Goal: Task Accomplishment & Management: Use online tool/utility

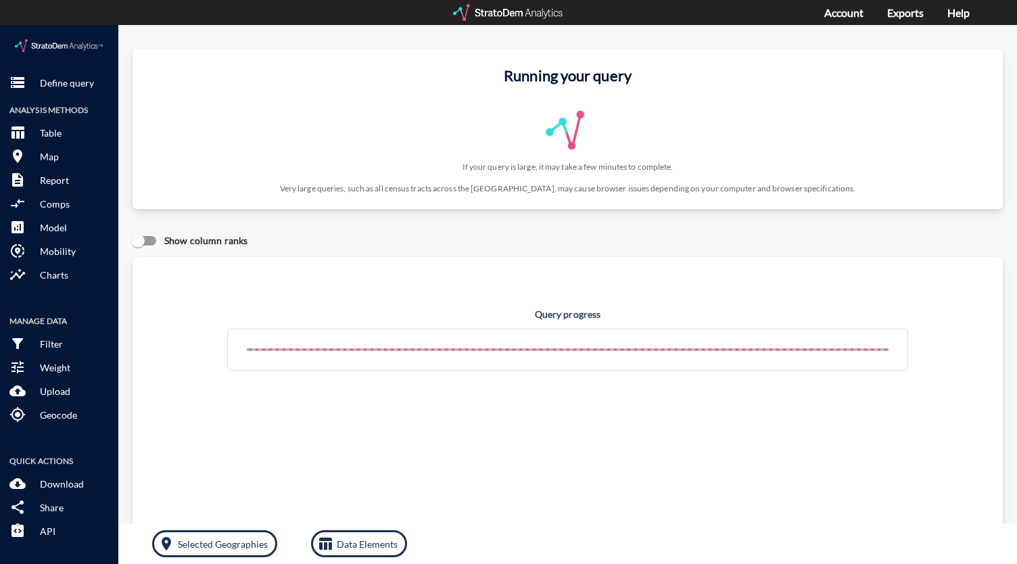
click div "Show column ranks"
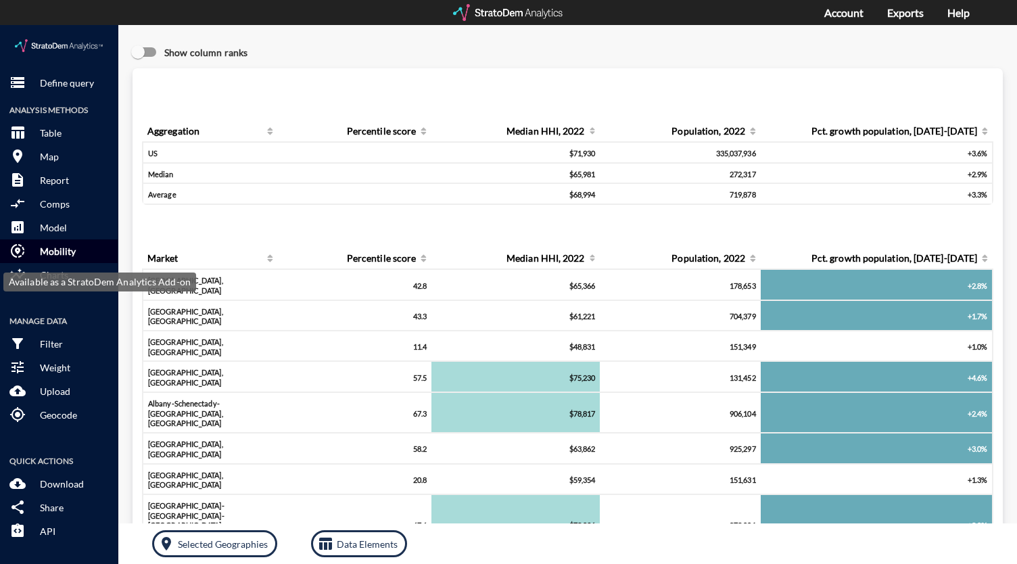
click p "Mobility"
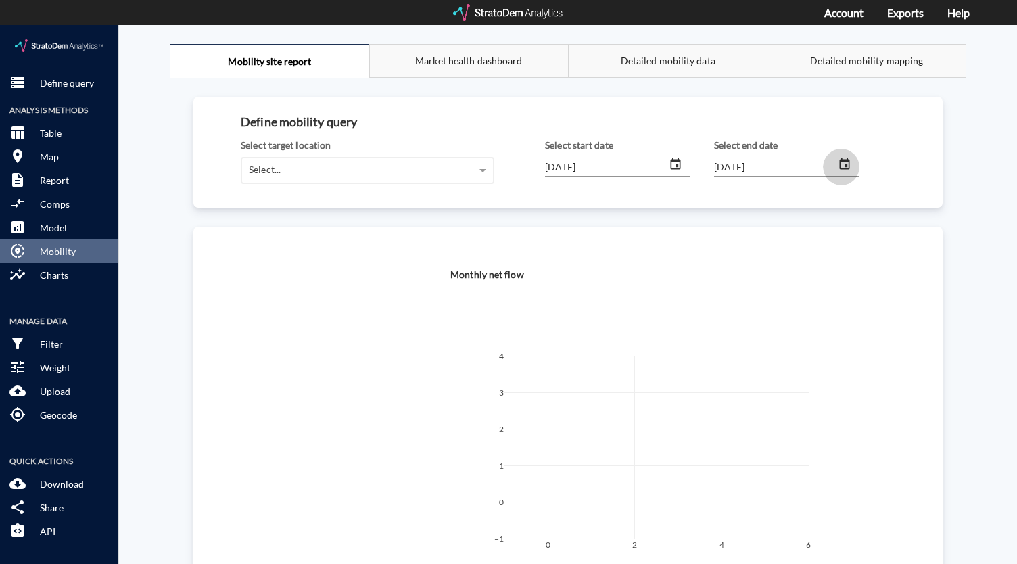
click icon "change date"
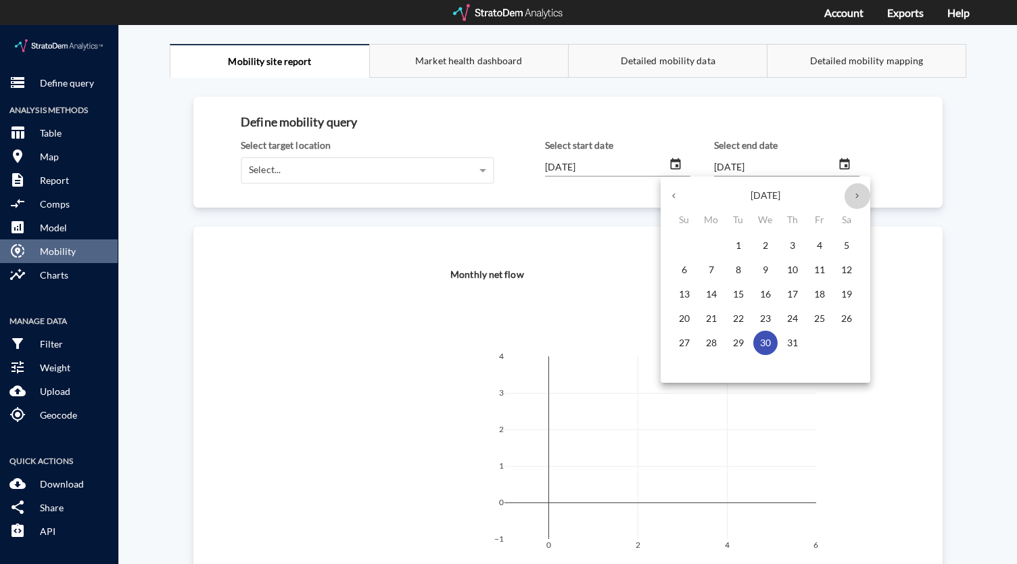
click icon "button"
click button "button"
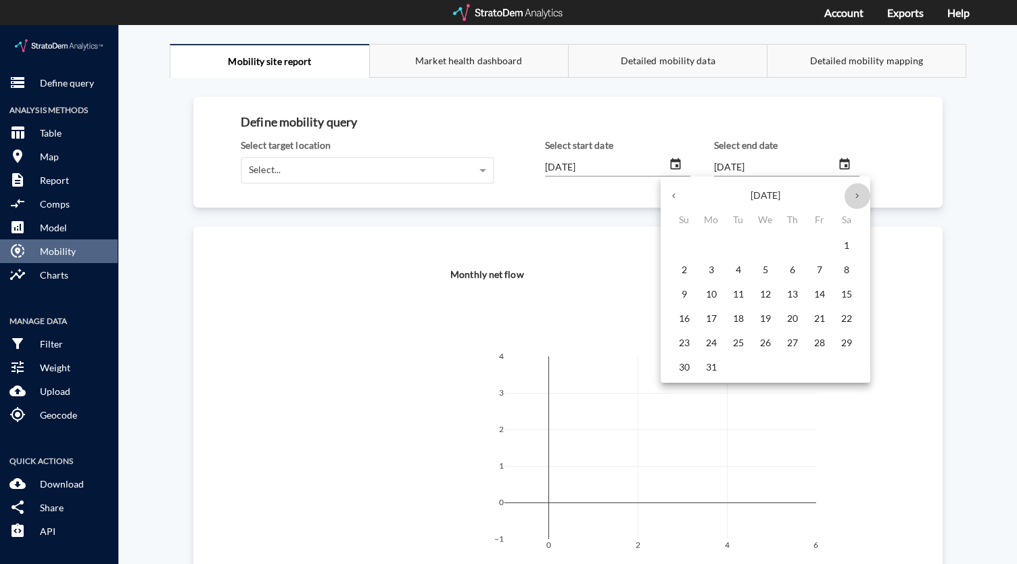
click button "button"
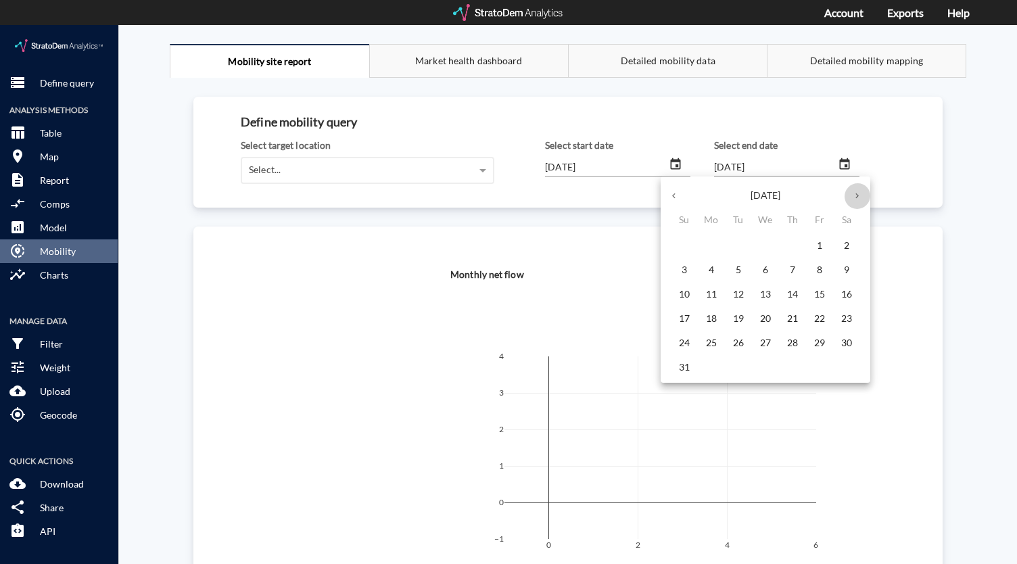
click button "button"
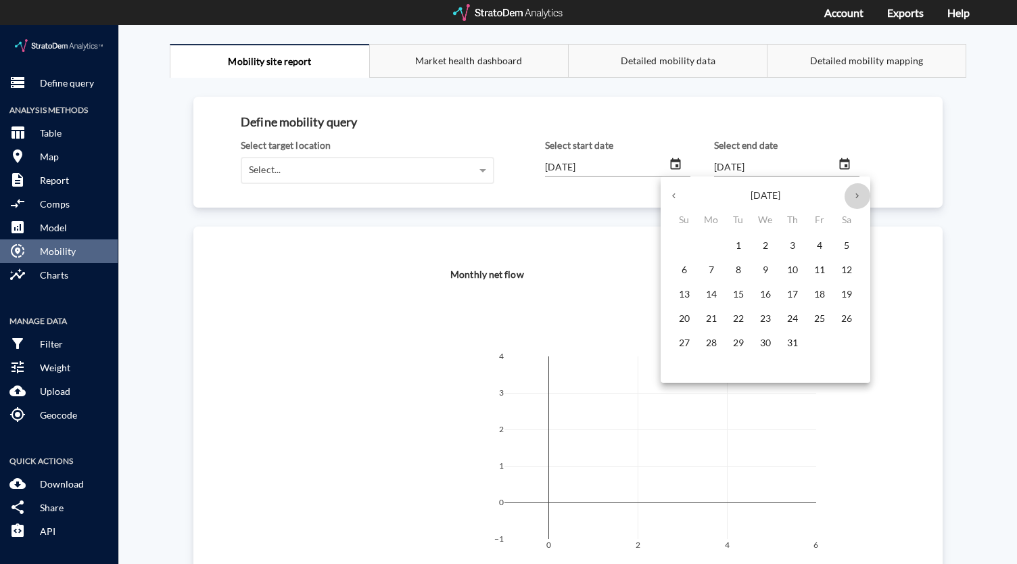
click button "button"
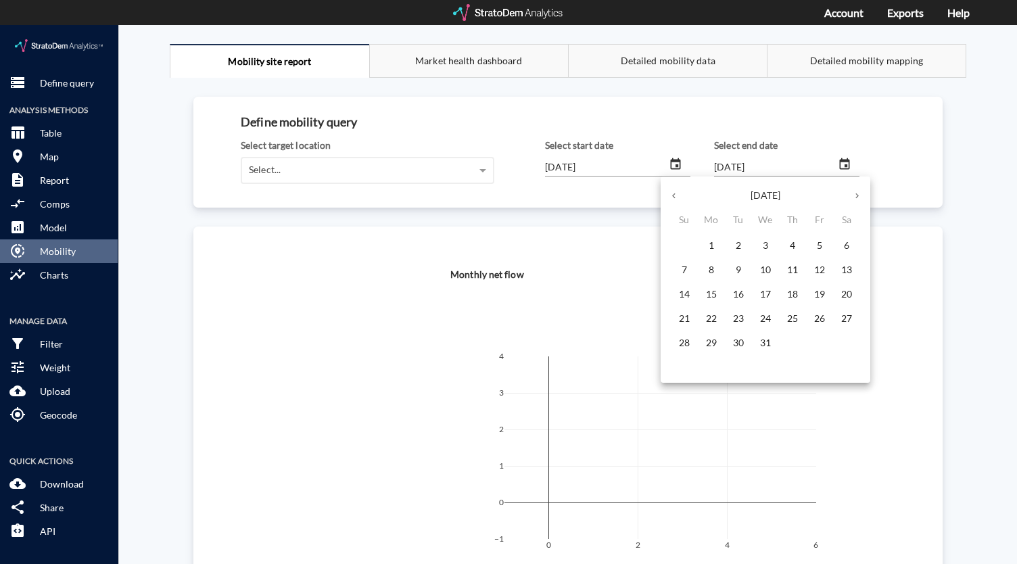
click button "button"
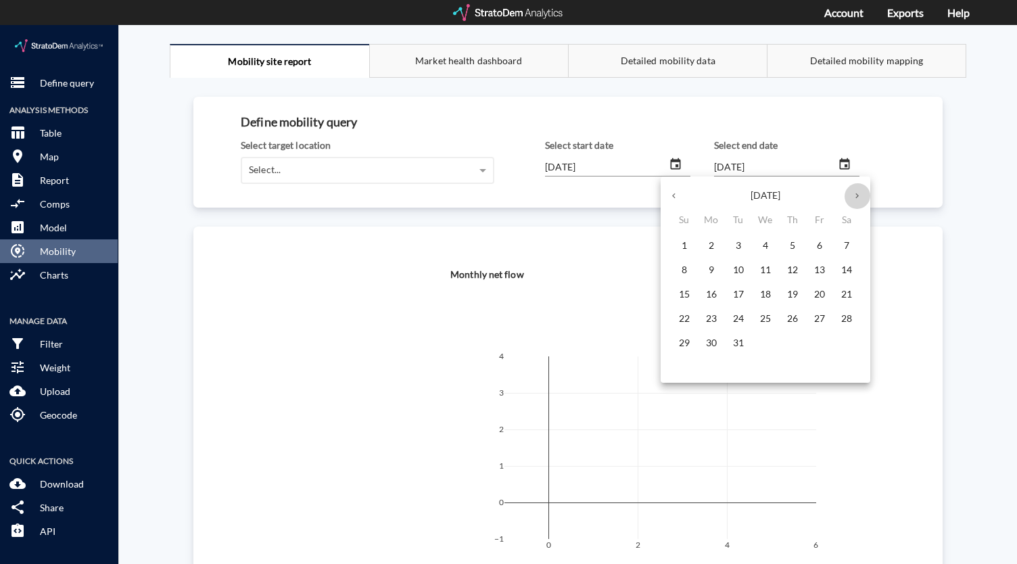
click button "button"
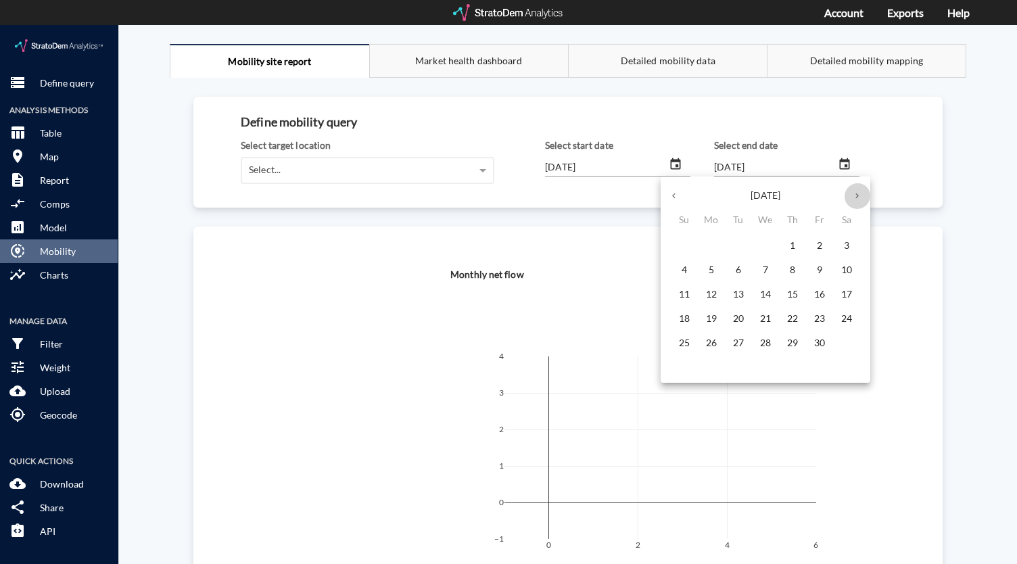
click button "button"
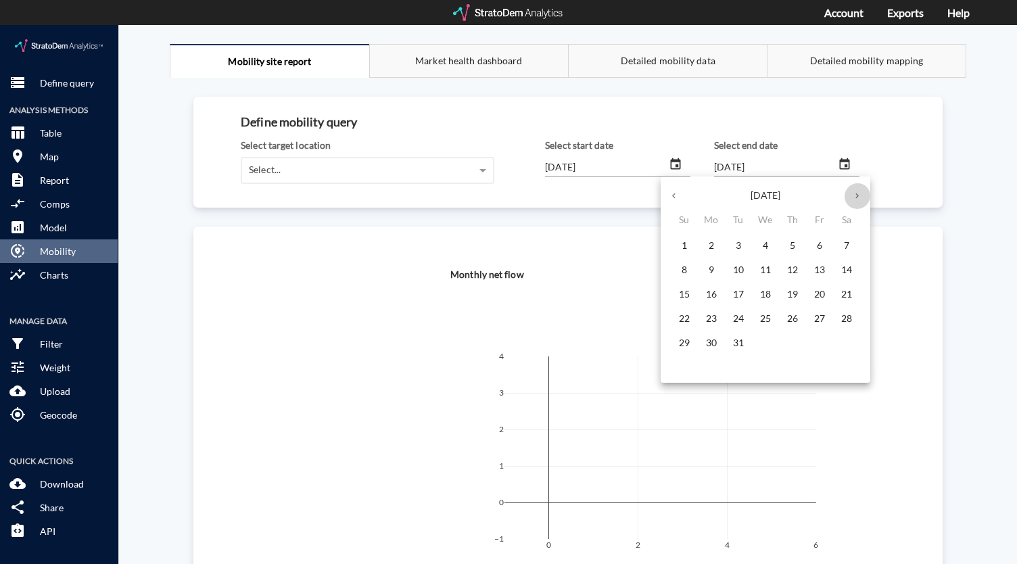
click button "button"
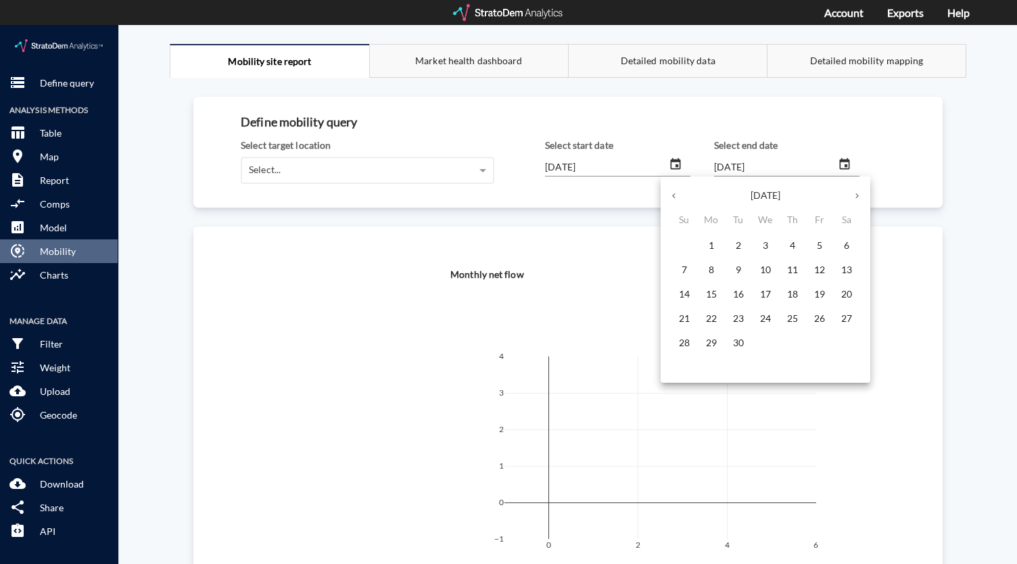
click button "button"
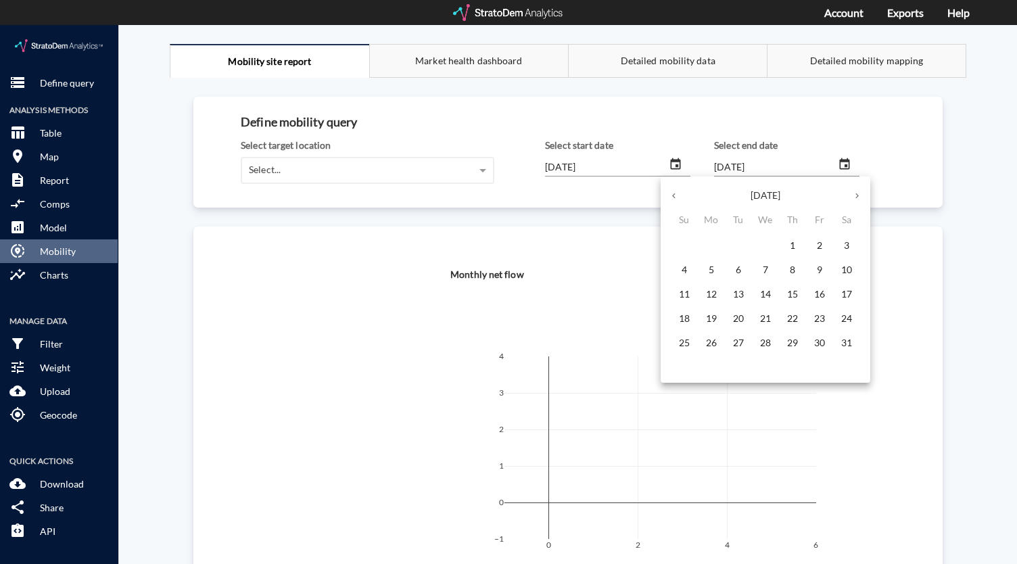
click button "button"
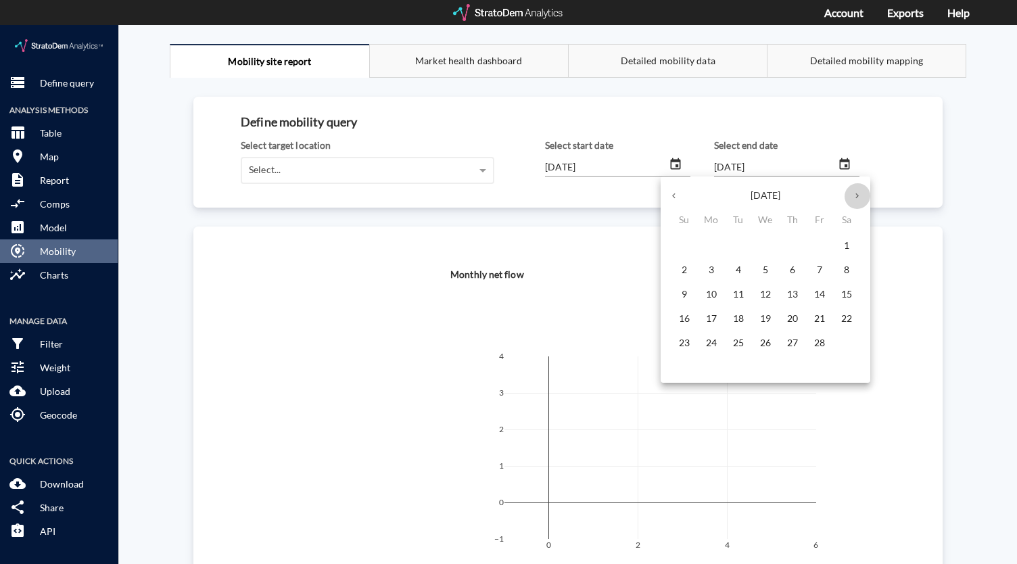
click button "button"
click p "31"
type input "[DATE]"
click div
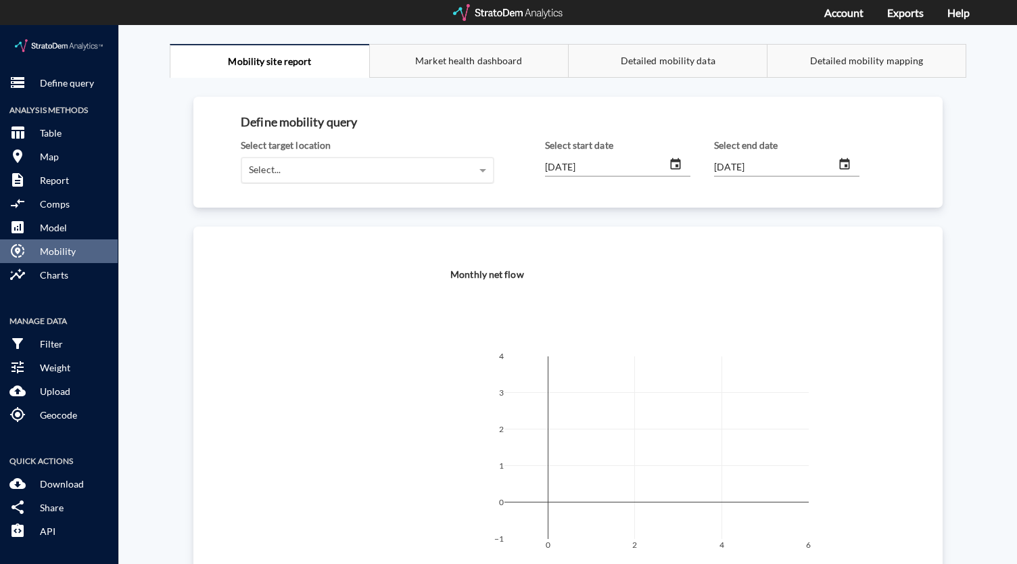
click div "Select..."
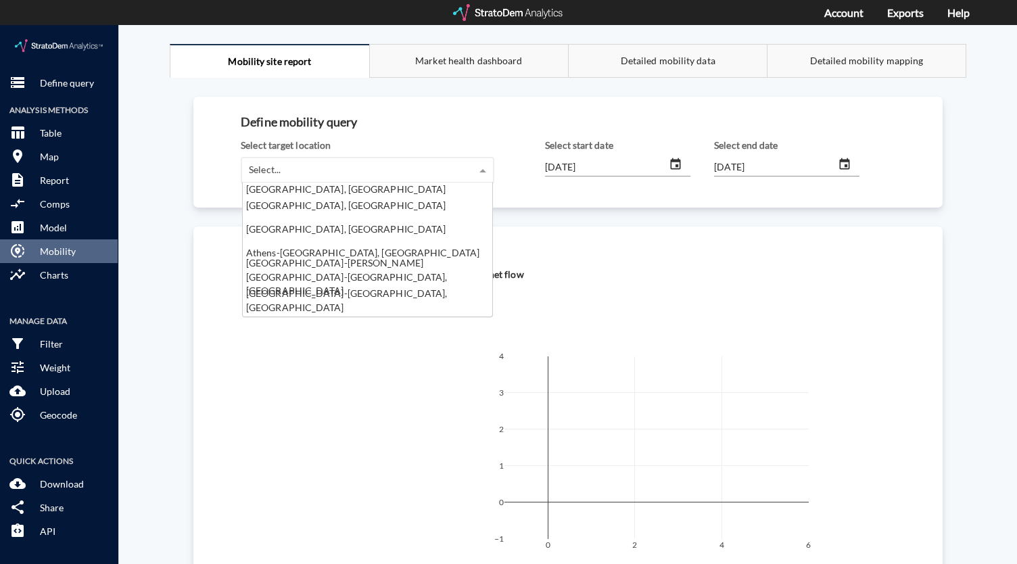
scroll to position [347, 0]
click div "[GEOGRAPHIC_DATA]-[PERSON_NAME][GEOGRAPHIC_DATA]-[GEOGRAPHIC_DATA], [GEOGRAPHIC…"
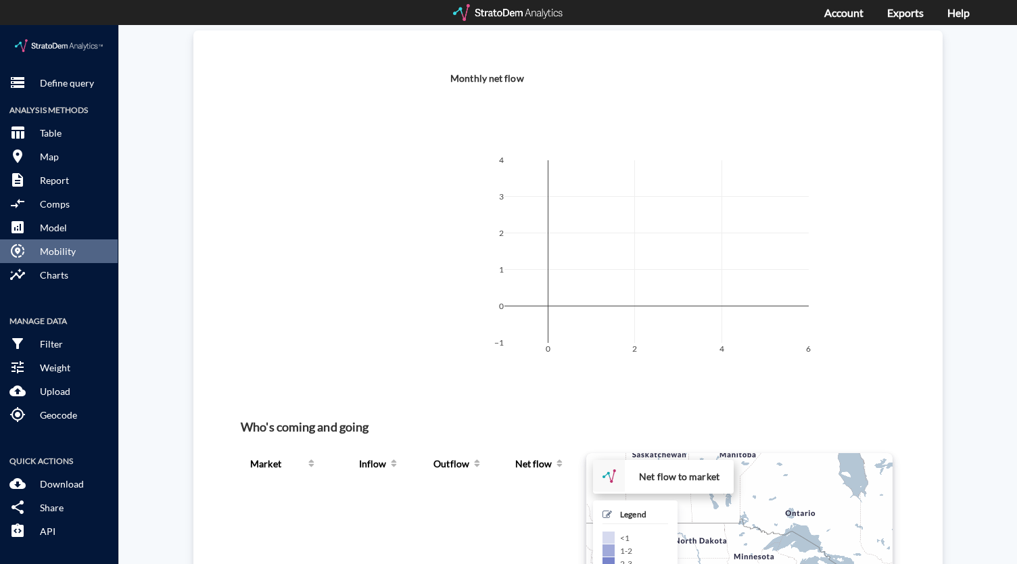
scroll to position [0, 0]
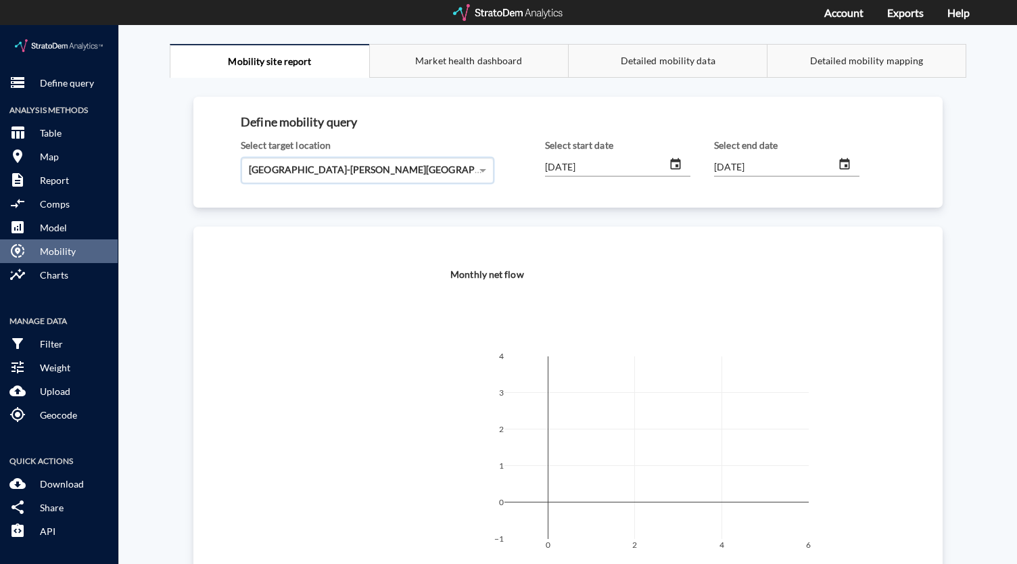
click div "Define mobility query Select target location [GEOGRAPHIC_DATA]-[PERSON_NAME][GE…"
